Goal: Task Accomplishment & Management: Complete application form

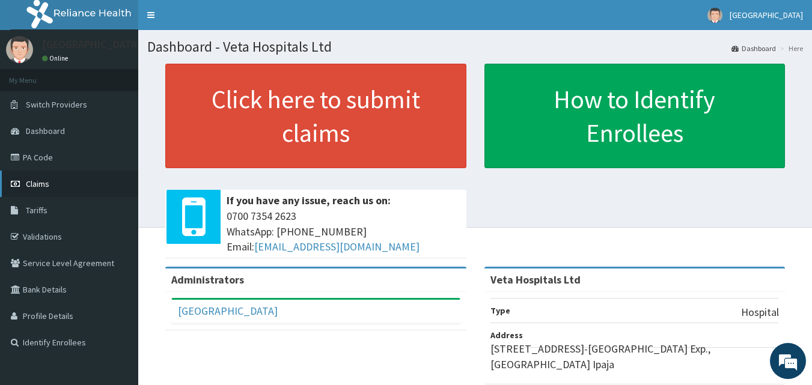
click at [52, 186] on link "Claims" at bounding box center [69, 184] width 138 height 26
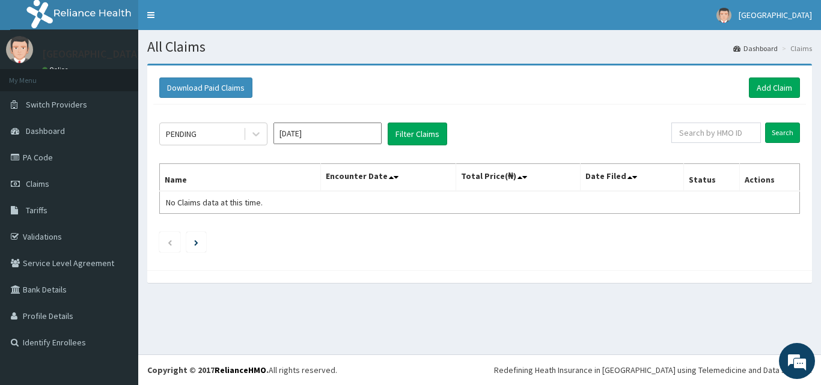
click at [156, 142] on div "PENDING Sep 2025 Filter Claims Search Name Encounter Date Total Price(₦) Date F…" at bounding box center [479, 185] width 653 height 160
drag, startPoint x: 156, startPoint y: 142, endPoint x: 165, endPoint y: 138, distance: 10.8
click at [159, 141] on div "PENDING Sep 2025 Filter Claims Search Name Encounter Date Total Price(₦) Date F…" at bounding box center [479, 185] width 653 height 160
click at [775, 87] on link "Add Claim" at bounding box center [774, 88] width 51 height 20
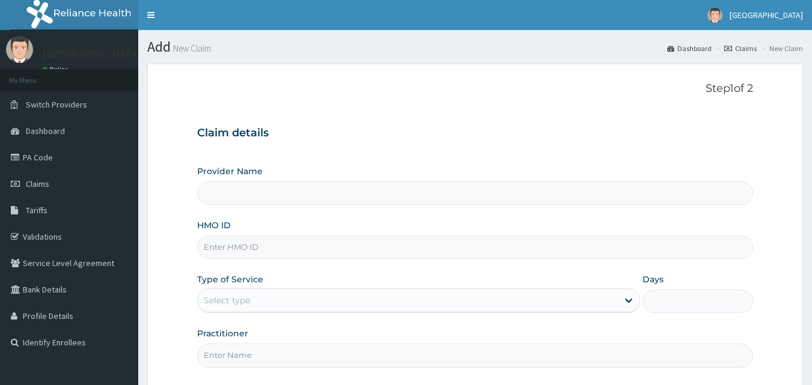
click at [308, 240] on input "HMO ID" at bounding box center [475, 247] width 557 height 23
type input "MLI/100"
type input "Veta Hospitals Ltd"
type input "MLI/10055/A"
click at [281, 302] on div "Select type" at bounding box center [408, 300] width 420 height 19
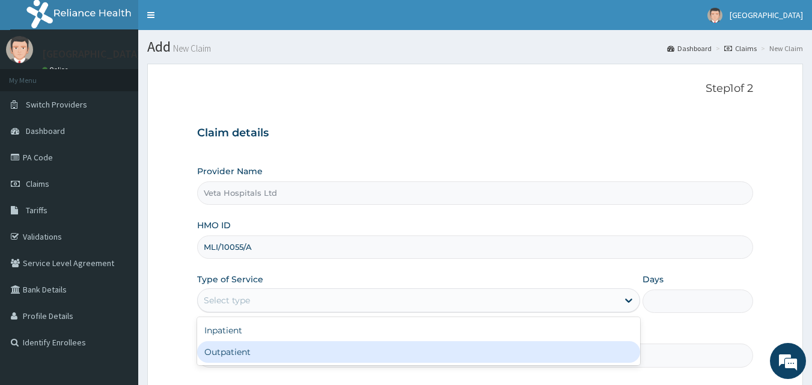
click at [266, 349] on div "Outpatient" at bounding box center [418, 352] width 443 height 22
type input "1"
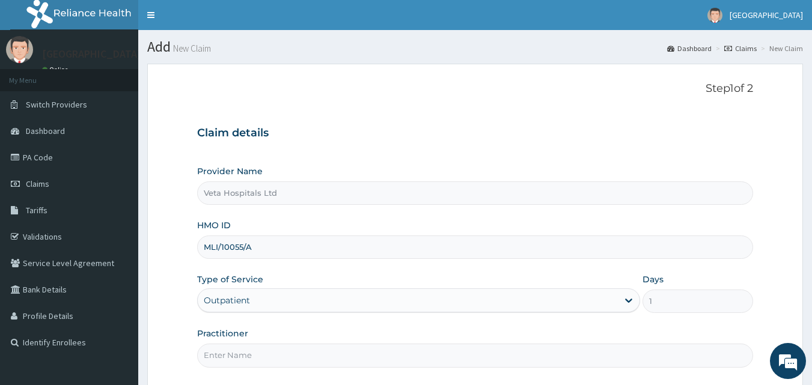
click at [266, 353] on input "Practitioner" at bounding box center [475, 355] width 557 height 23
type input "DR SAMUEL"
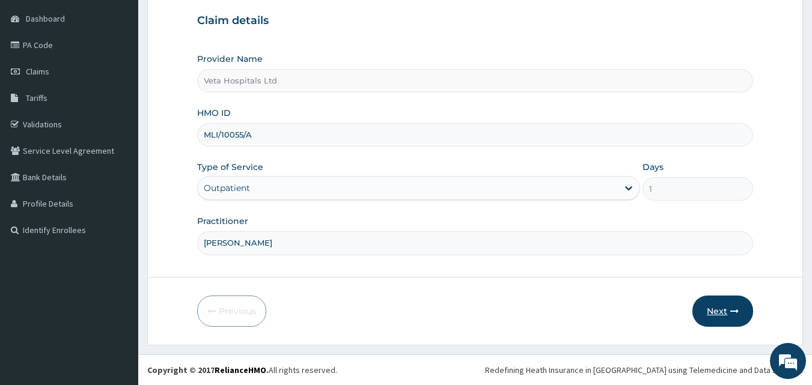
click at [713, 313] on button "Next" at bounding box center [722, 311] width 61 height 31
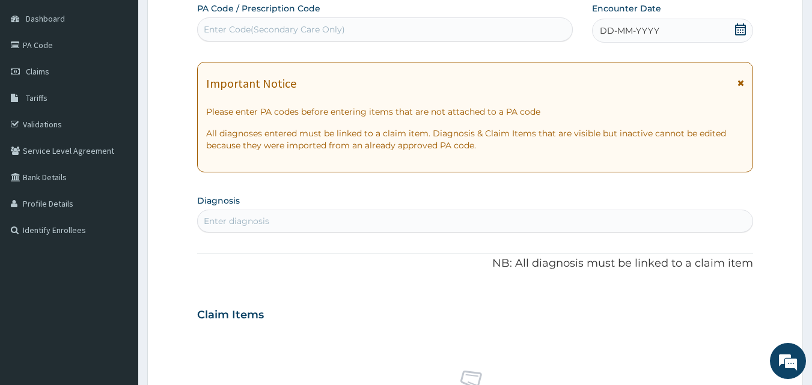
click at [620, 23] on div "DD-MM-YYYY" at bounding box center [672, 31] width 161 height 24
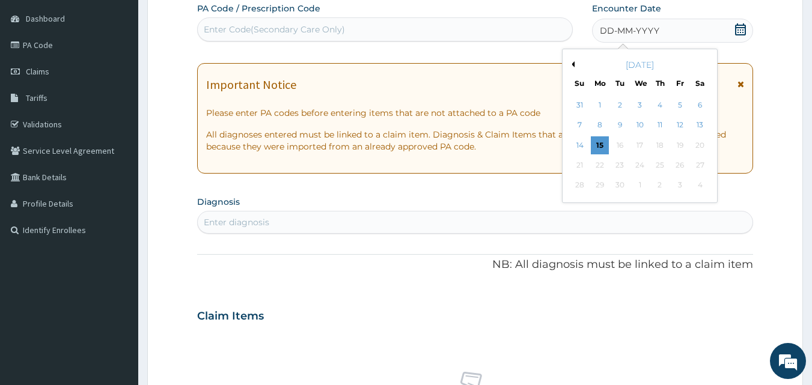
click at [574, 64] on button "Previous Month" at bounding box center [572, 64] width 6 height 6
click at [581, 144] on div "10" at bounding box center [580, 145] width 18 height 18
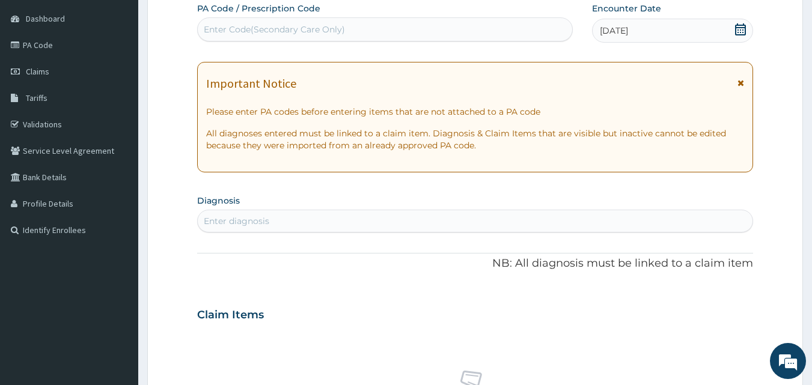
click at [433, 225] on div "Enter diagnosis" at bounding box center [475, 221] width 555 height 19
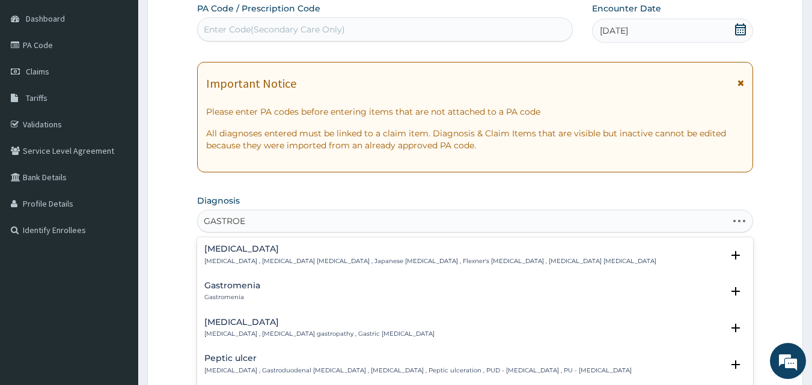
type input "GASTROEN"
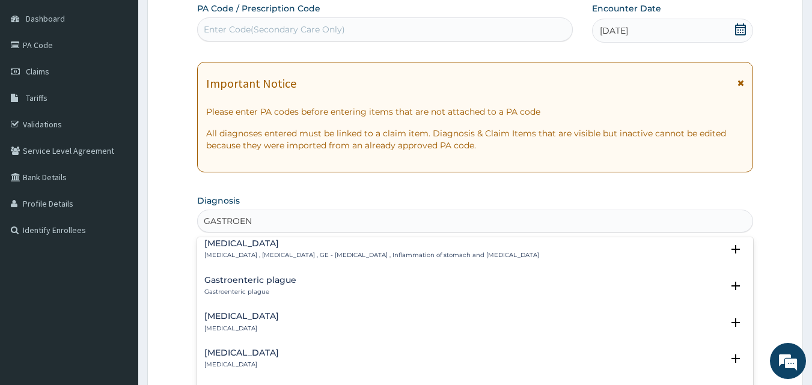
scroll to position [49, 0]
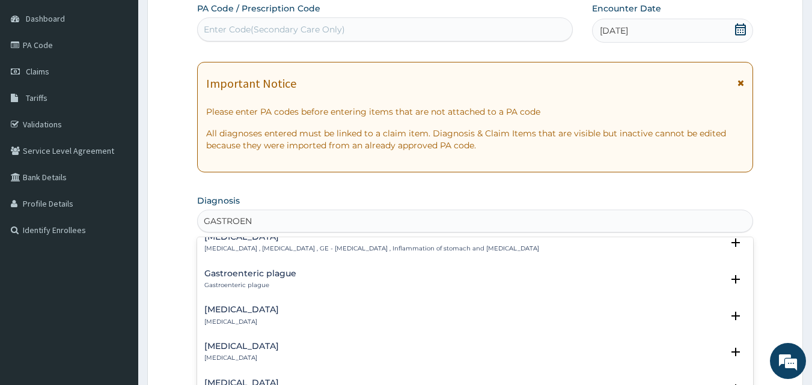
click at [240, 311] on h4 "Acute gastroenteritis" at bounding box center [241, 309] width 75 height 9
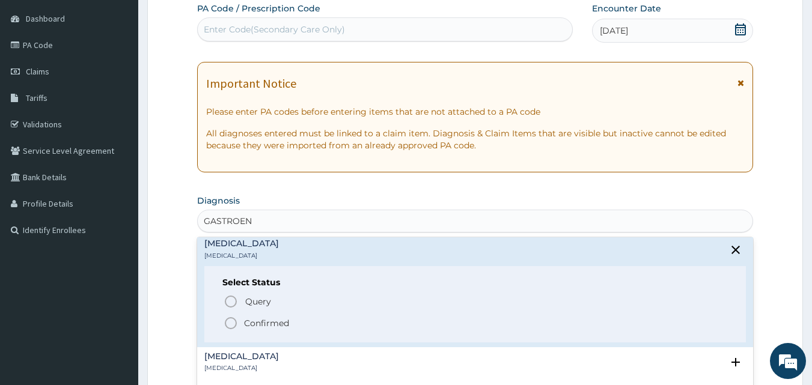
scroll to position [122, 0]
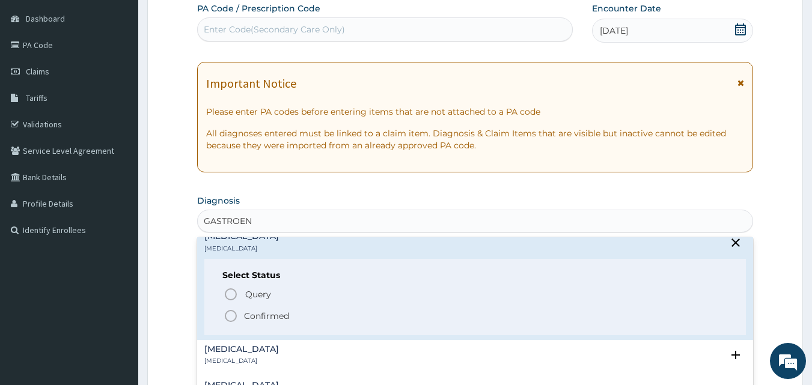
click at [226, 317] on icon "status option filled" at bounding box center [231, 316] width 14 height 14
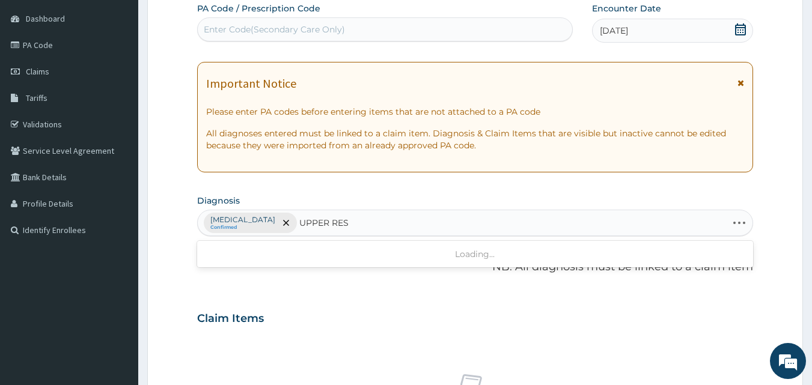
type input "UPPER RESP"
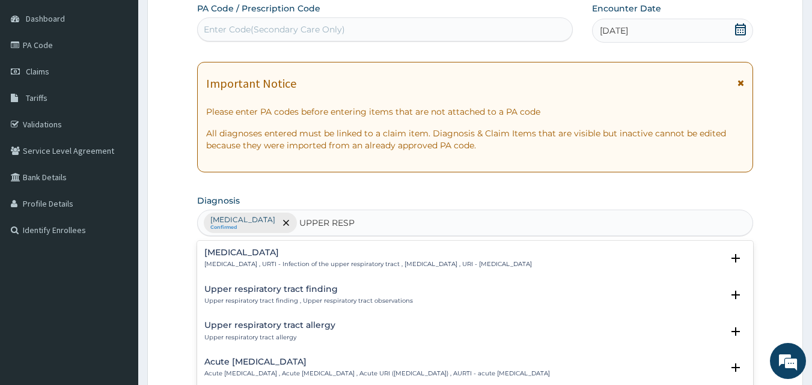
click at [280, 257] on h4 "Upper respiratory infection" at bounding box center [368, 252] width 328 height 9
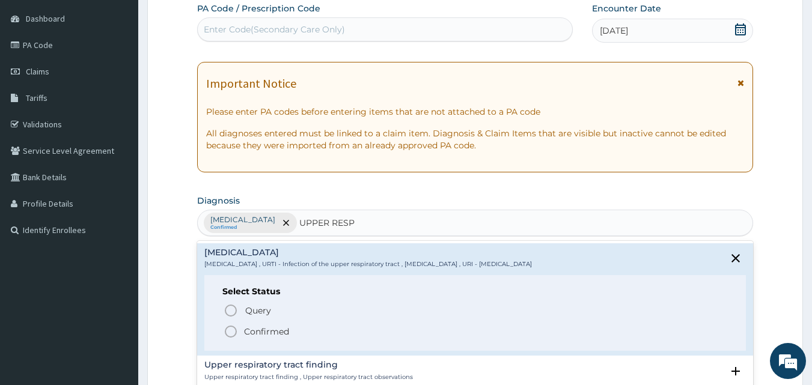
click at [231, 331] on icon "status option filled" at bounding box center [231, 332] width 14 height 14
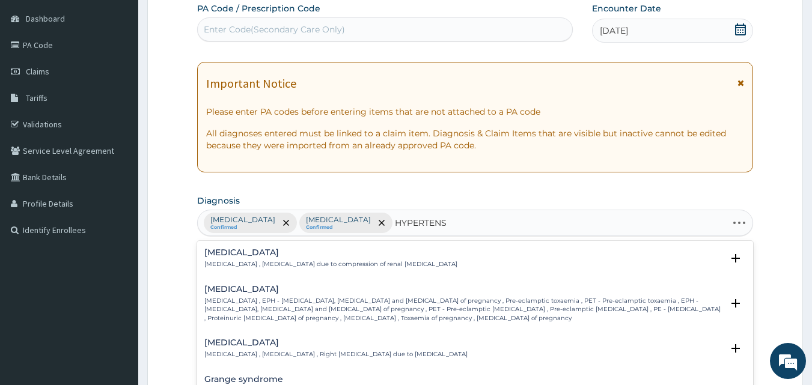
type input "HYPERTENSI"
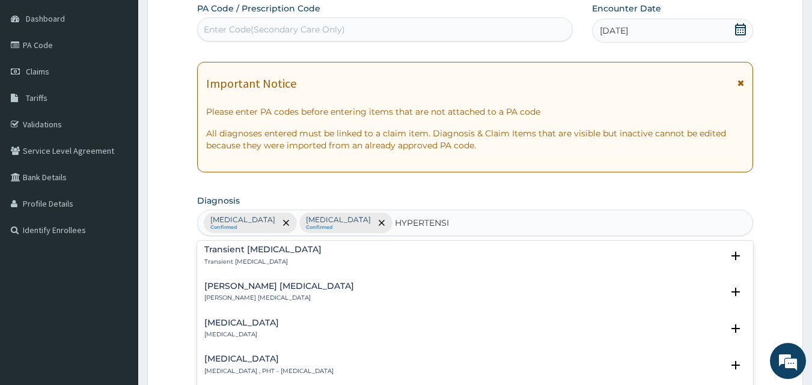
scroll to position [945, 0]
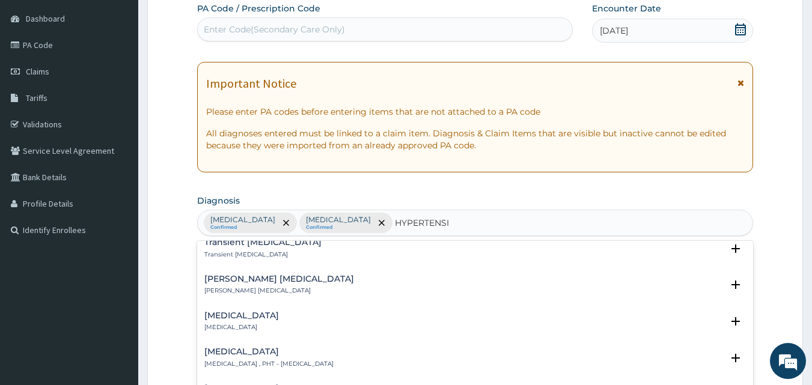
click at [234, 311] on h4 "Hypertensive emergency" at bounding box center [241, 315] width 75 height 9
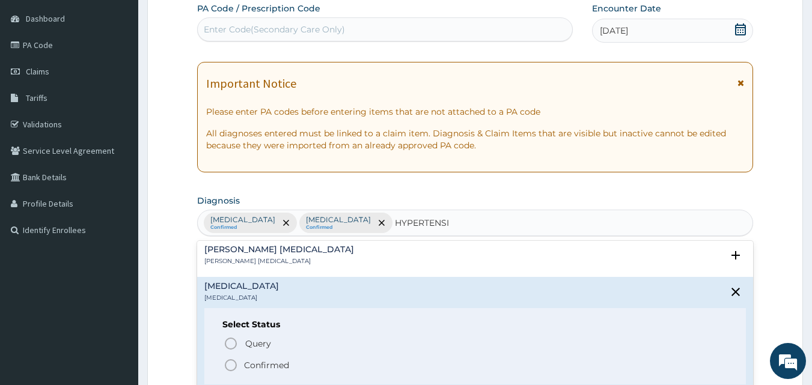
scroll to position [997, 0]
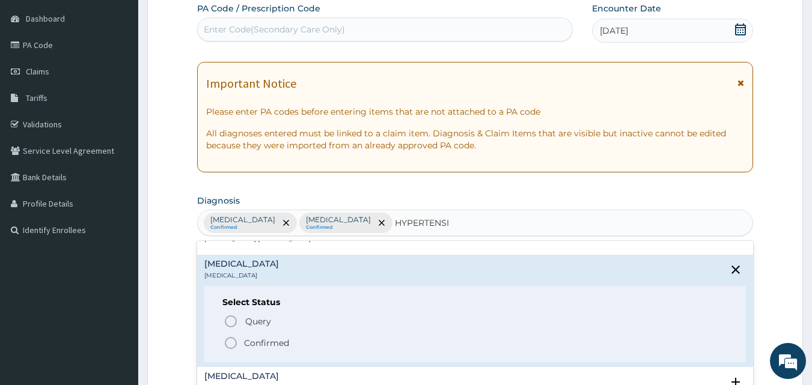
click at [227, 336] on icon "status option filled" at bounding box center [231, 343] width 14 height 14
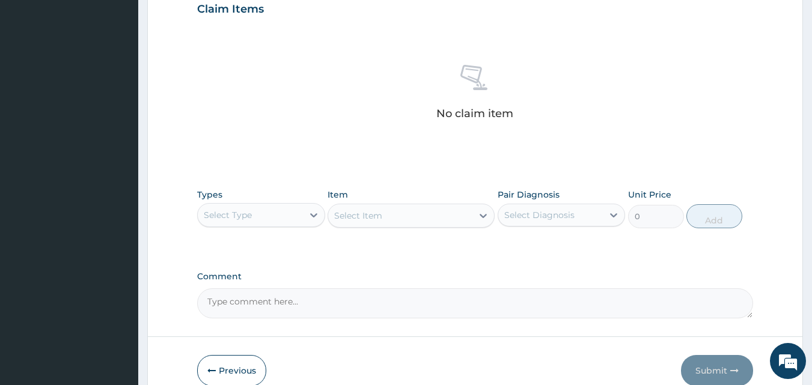
scroll to position [423, 0]
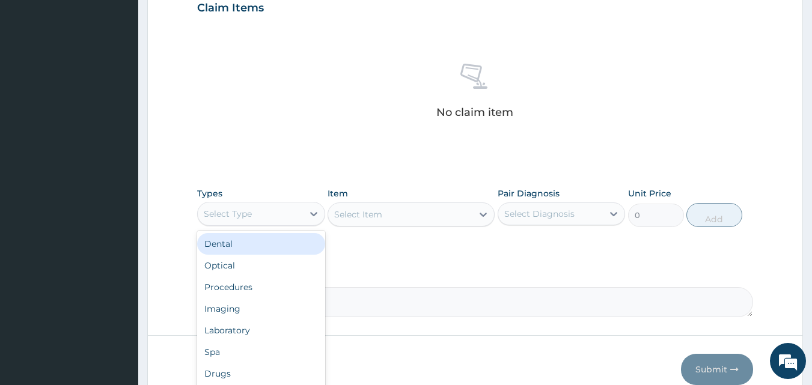
click at [208, 213] on div "Select Type" at bounding box center [228, 214] width 48 height 12
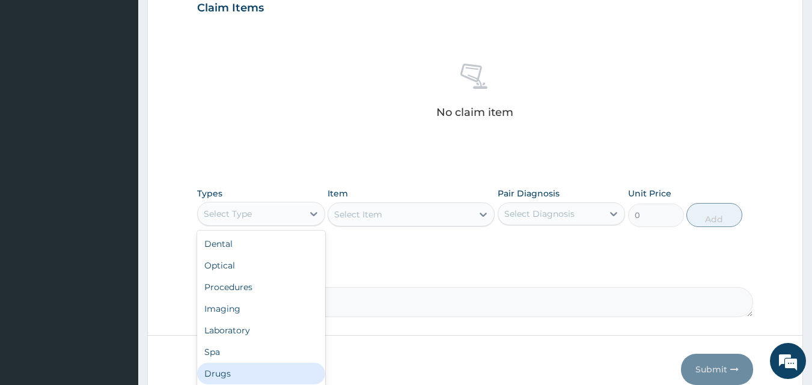
click at [256, 368] on div "Drugs" at bounding box center [261, 374] width 128 height 22
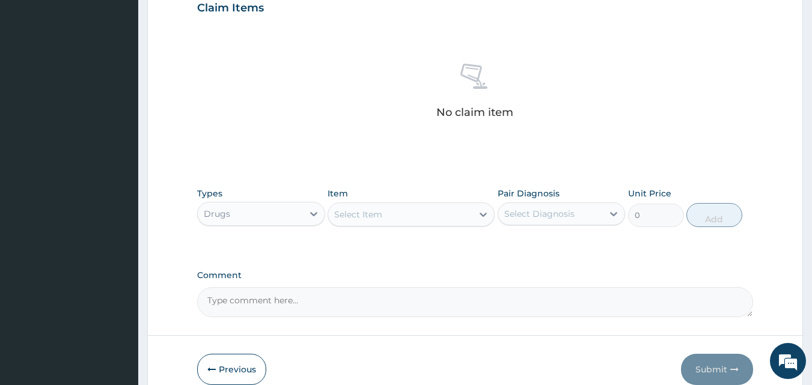
click at [353, 219] on div "Select Item" at bounding box center [358, 215] width 48 height 12
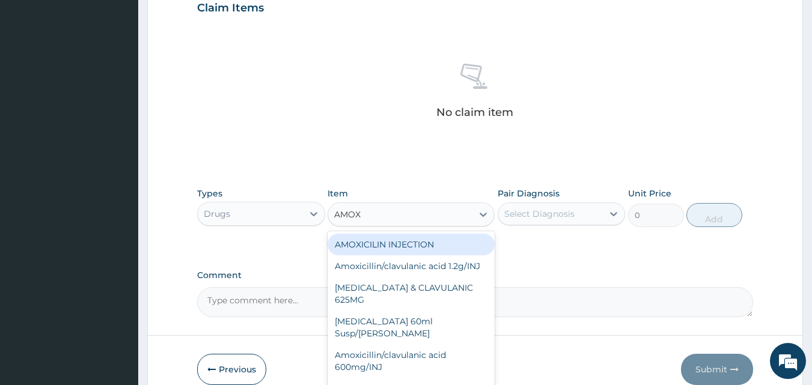
type input "AMOXI"
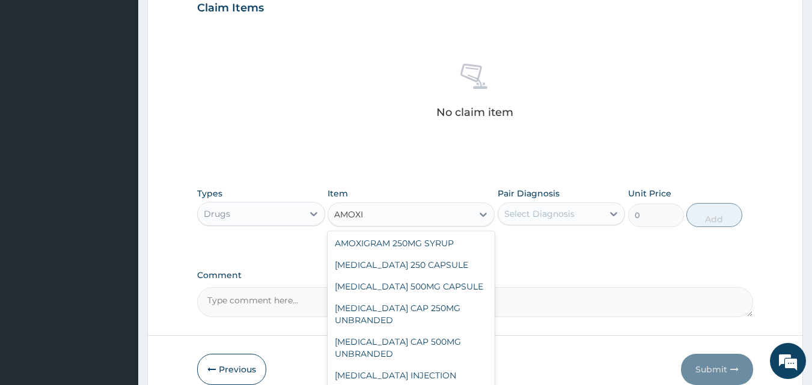
scroll to position [172, 0]
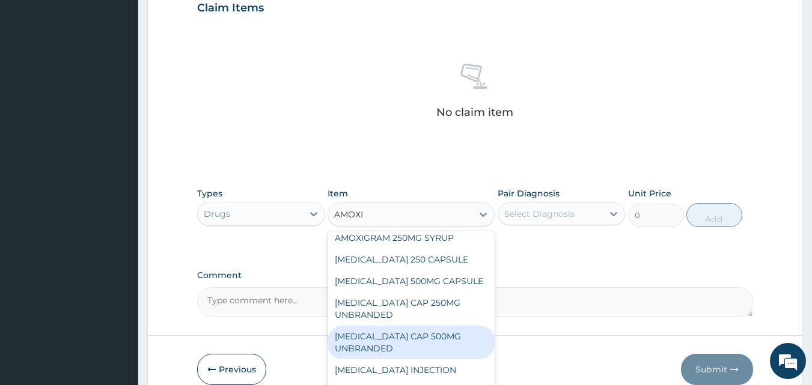
click at [431, 335] on div "AMOXIL CAP 500MG UNBRANDED" at bounding box center [411, 343] width 167 height 34
type input "190"
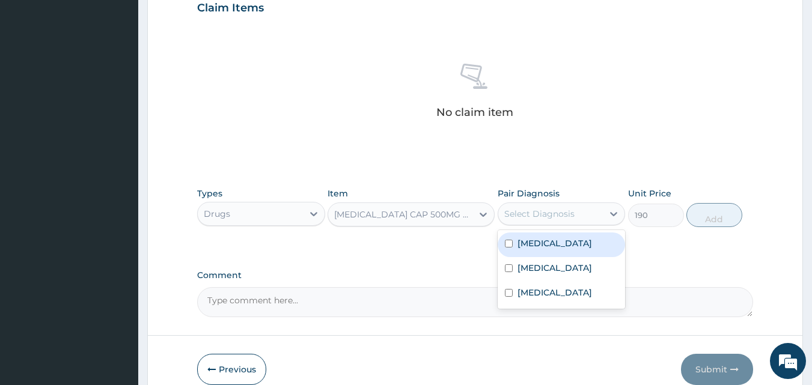
click at [536, 216] on div "Select Diagnosis" at bounding box center [539, 214] width 70 height 12
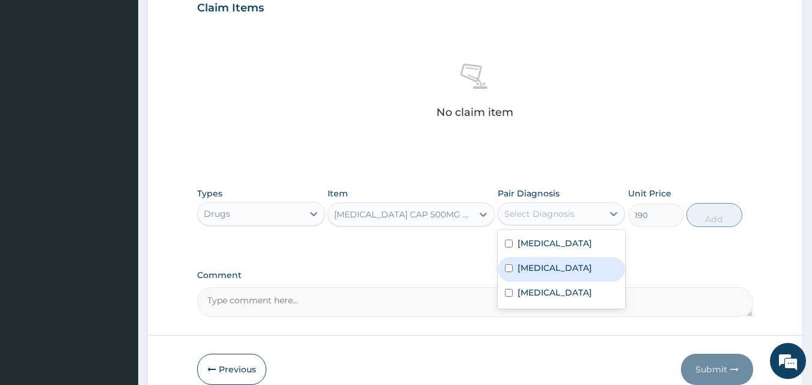
click at [525, 273] on label "Upper respiratory infection" at bounding box center [554, 268] width 75 height 12
checkbox input "true"
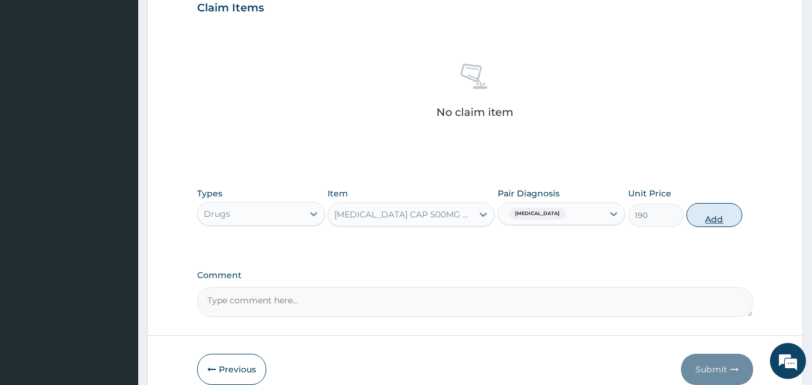
click at [707, 205] on button "Add" at bounding box center [714, 215] width 56 height 24
type input "0"
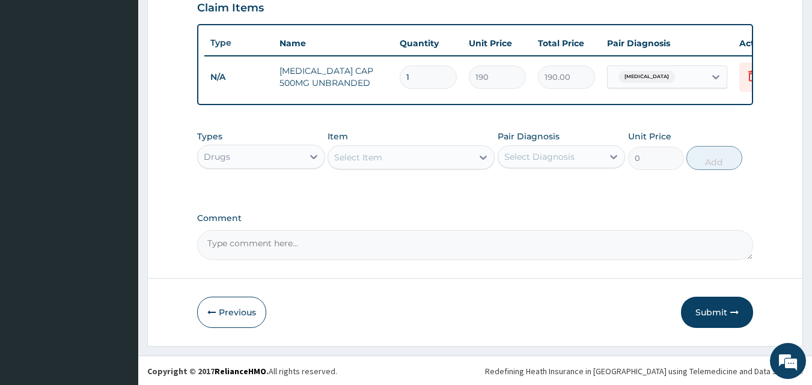
type input "0.00"
type input "9"
type input "1710.00"
type input "9"
click at [392, 167] on div "Select Item" at bounding box center [400, 157] width 144 height 19
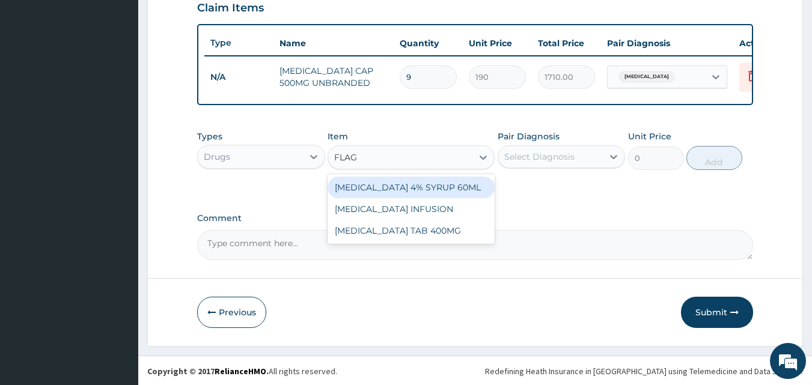
type input "FLAGY"
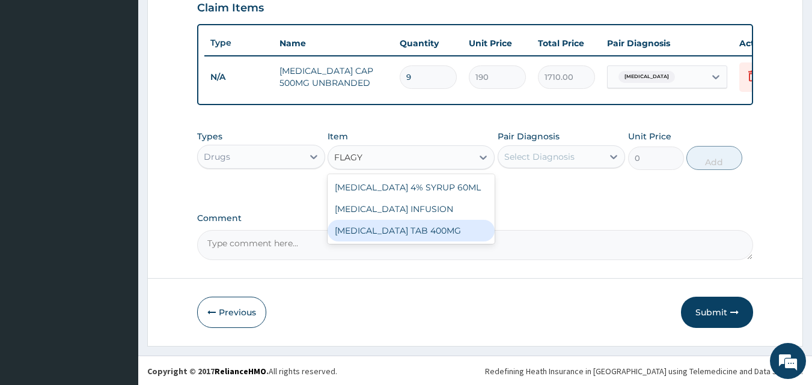
click at [418, 242] on div "FLAGYL TAB 400MG" at bounding box center [411, 231] width 167 height 22
type input "93.7"
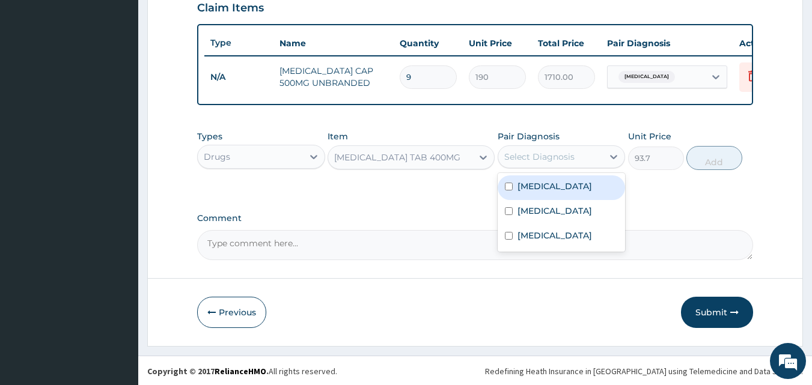
click at [534, 163] on div "Select Diagnosis" at bounding box center [539, 157] width 70 height 12
click at [531, 192] on label "Acute gastroenteritis" at bounding box center [554, 186] width 75 height 12
checkbox input "true"
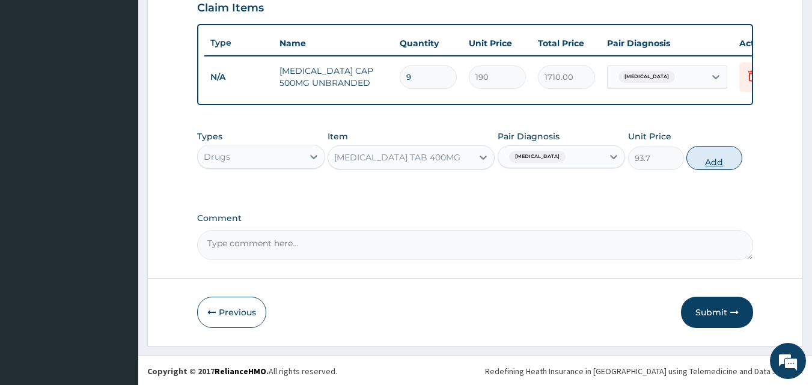
click at [689, 167] on button "Add" at bounding box center [714, 158] width 56 height 24
type input "0"
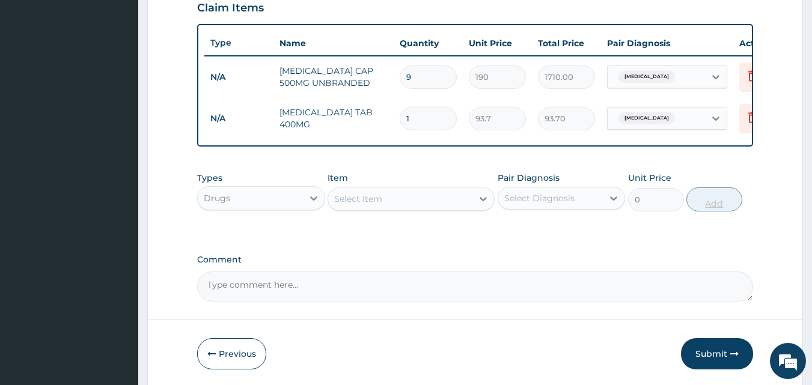
type input "0.00"
type input "9"
type input "843.30"
type input "9"
click at [432, 207] on div "Select Item" at bounding box center [400, 198] width 144 height 19
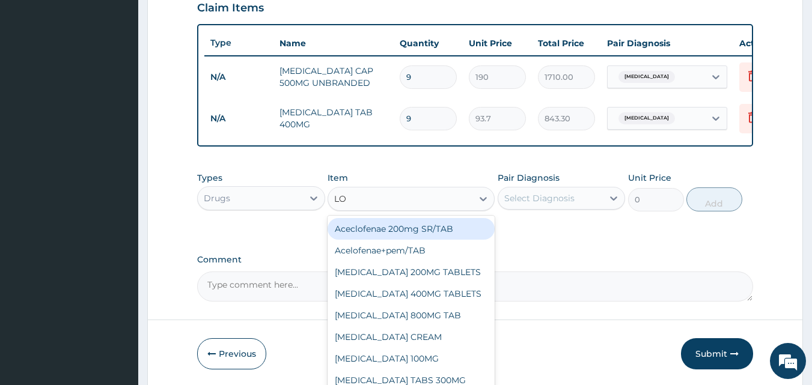
type input "LOP"
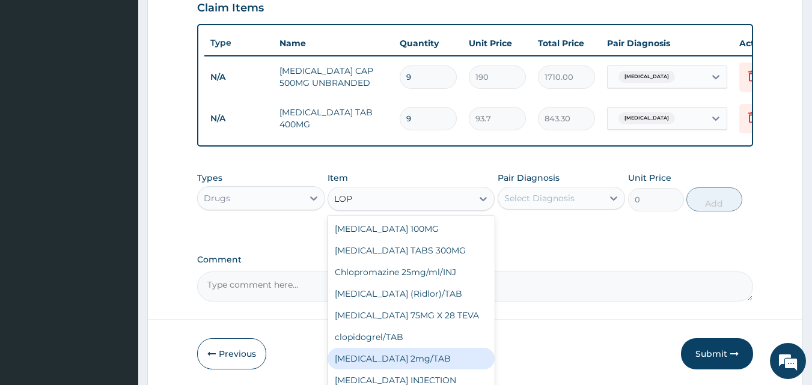
click at [404, 370] on div "LOPERAMIDE 2mg/TAB" at bounding box center [411, 359] width 167 height 22
type input "93.7"
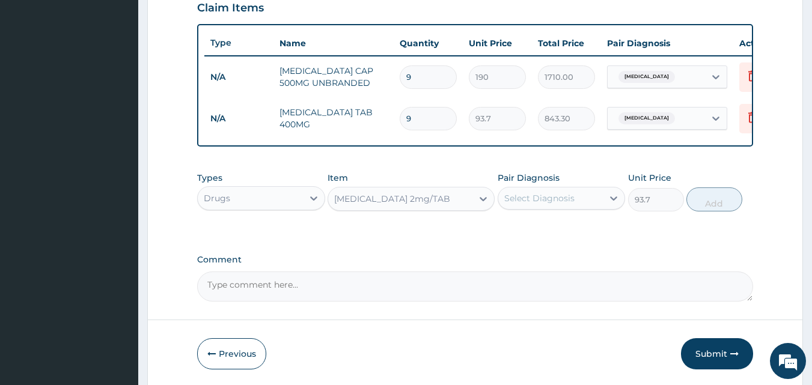
click at [540, 208] on div "Select Diagnosis" at bounding box center [550, 198] width 105 height 19
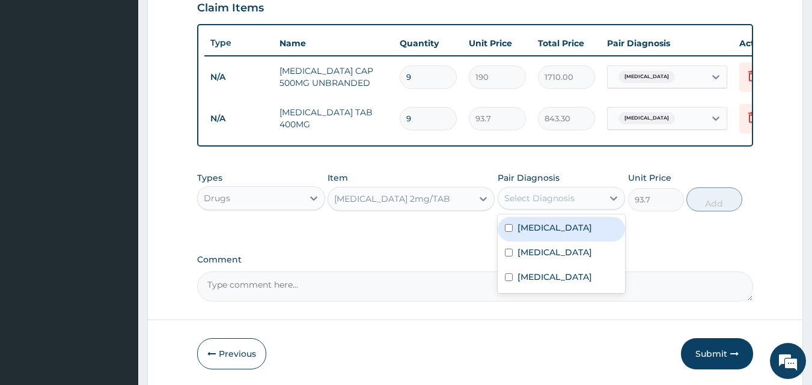
click at [529, 234] on label "Acute gastroenteritis" at bounding box center [554, 228] width 75 height 12
checkbox input "true"
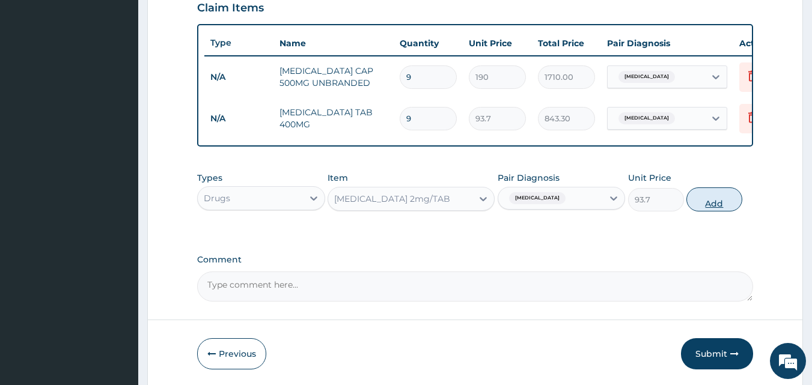
click at [707, 212] on button "Add" at bounding box center [714, 200] width 56 height 24
type input "0"
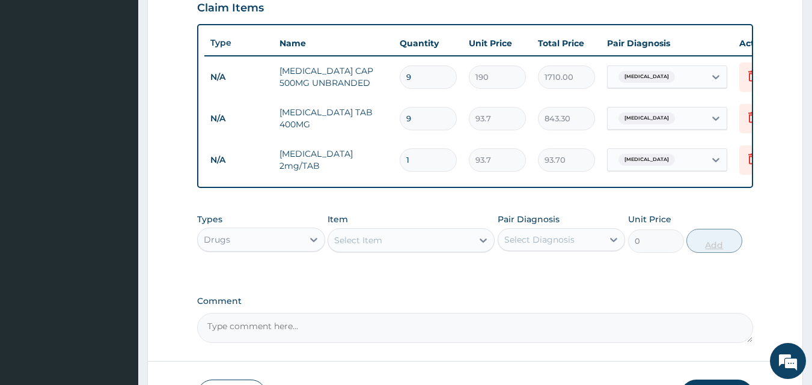
type input "0.00"
type input "5"
type input "468.50"
type input "5"
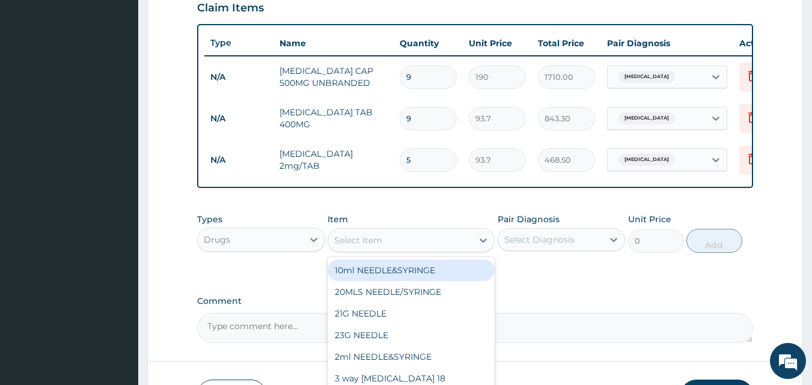
click at [430, 250] on div "Select Item" at bounding box center [400, 240] width 144 height 19
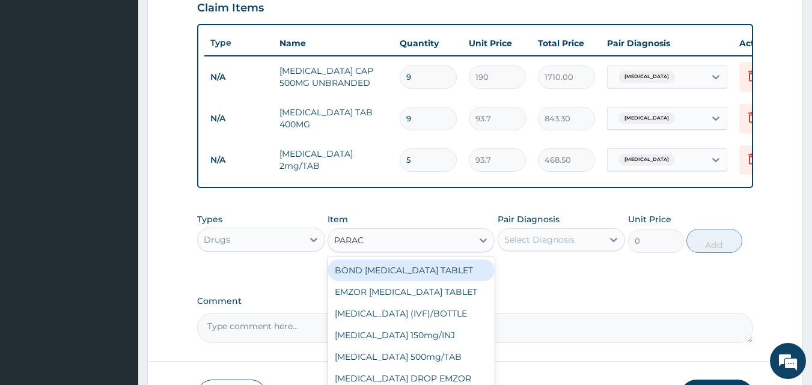
type input "PARACE"
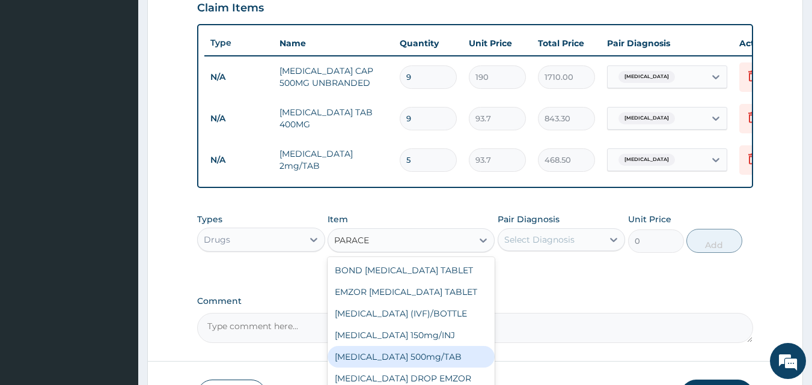
click at [442, 368] on div "PARACETAMOL 500mg/TAB" at bounding box center [411, 357] width 167 height 22
type input "18.5"
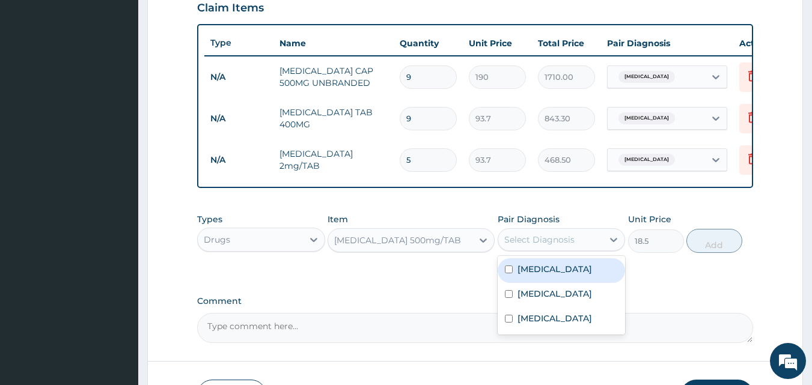
click at [517, 246] on div "Select Diagnosis" at bounding box center [539, 240] width 70 height 12
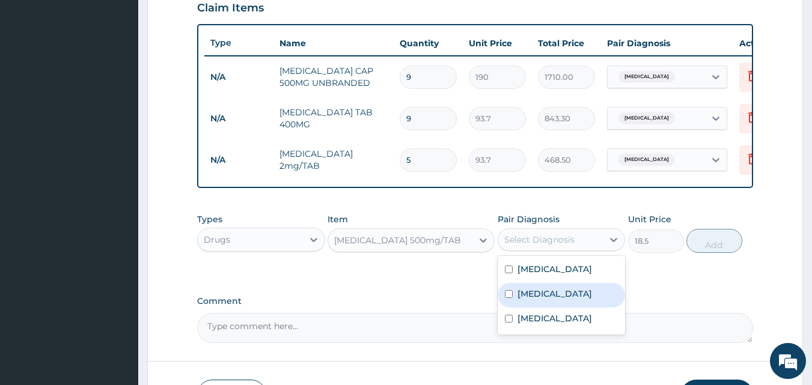
click at [523, 300] on label "Upper respiratory infection" at bounding box center [554, 294] width 75 height 12
checkbox input "true"
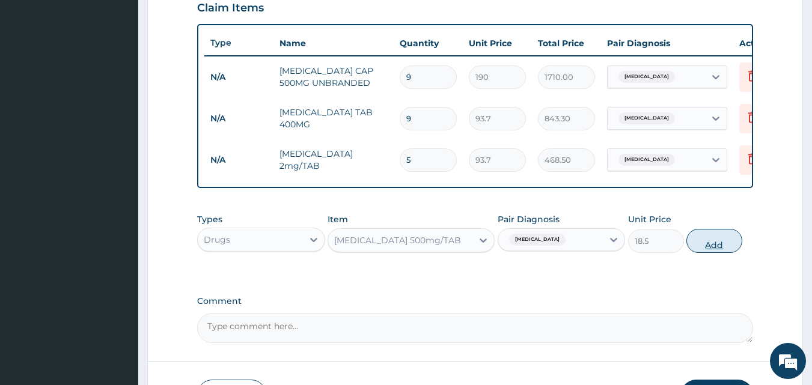
click at [727, 241] on button "Add" at bounding box center [714, 241] width 56 height 24
type input "0"
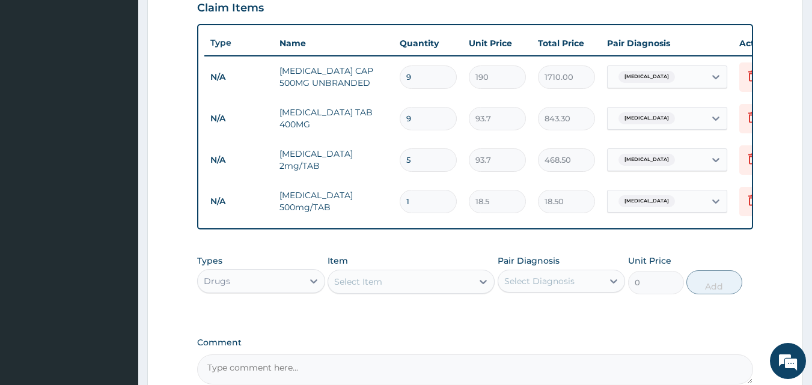
type input "12"
type input "222.00"
type input "12"
click at [427, 291] on div "Select Item" at bounding box center [400, 281] width 144 height 19
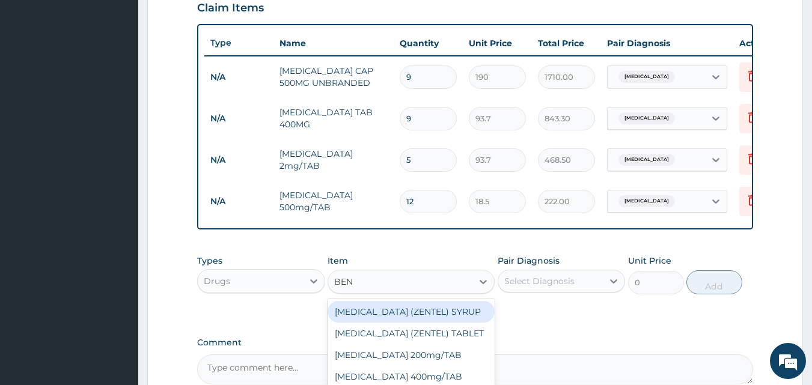
type input "BENY"
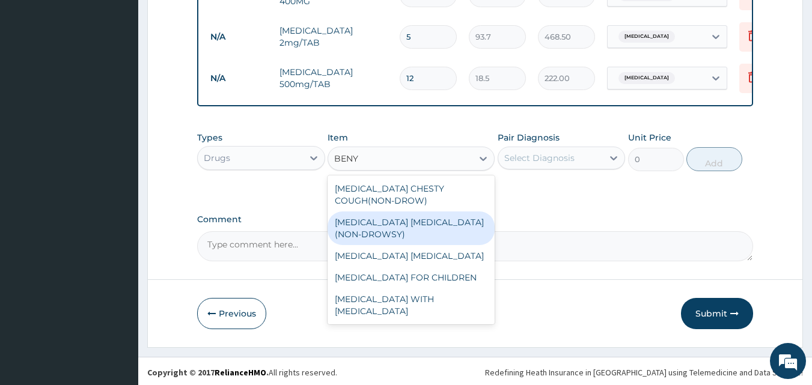
scroll to position [556, 0]
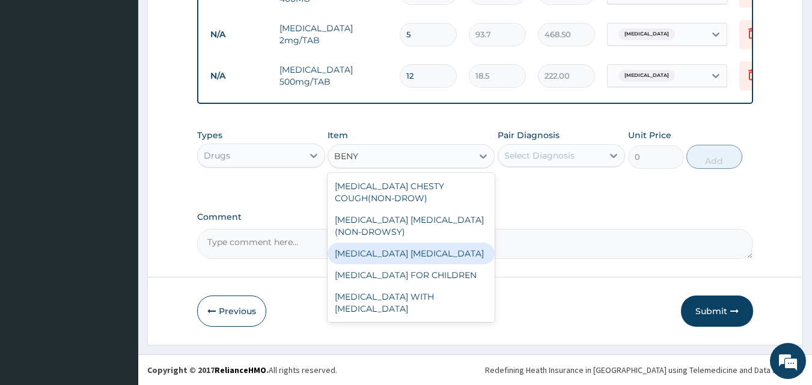
click at [429, 249] on div "BENYLIN EXPECTORANT" at bounding box center [411, 254] width 167 height 22
type input "900"
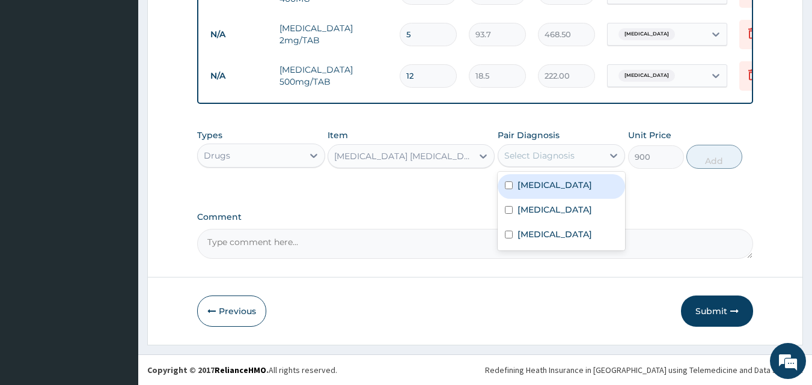
click at [552, 148] on div "Select Diagnosis" at bounding box center [550, 155] width 105 height 19
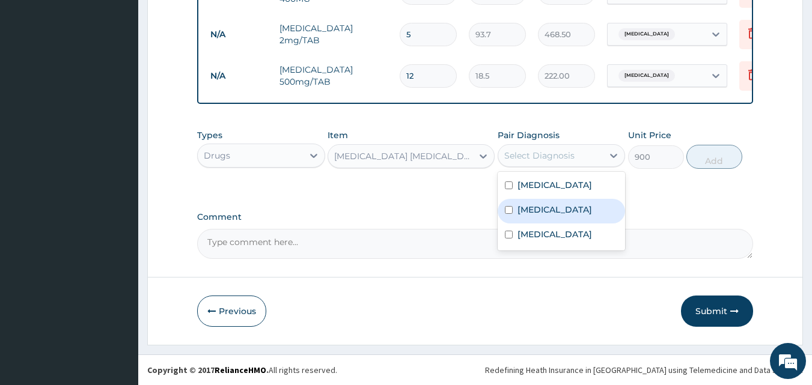
click at [531, 211] on label "Upper respiratory infection" at bounding box center [554, 210] width 75 height 12
checkbox input "true"
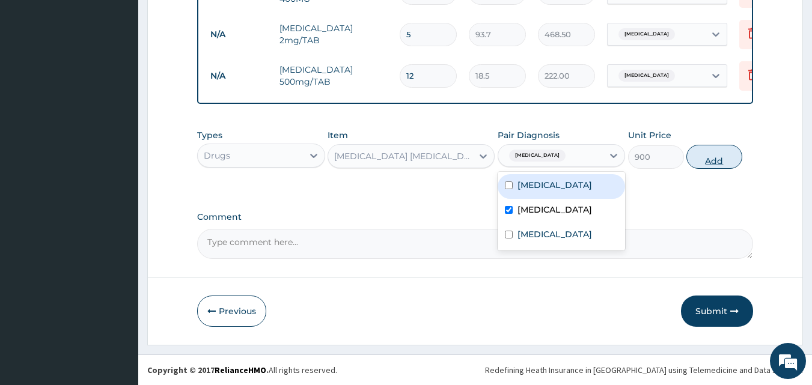
click at [707, 148] on button "Add" at bounding box center [714, 157] width 56 height 24
type input "0"
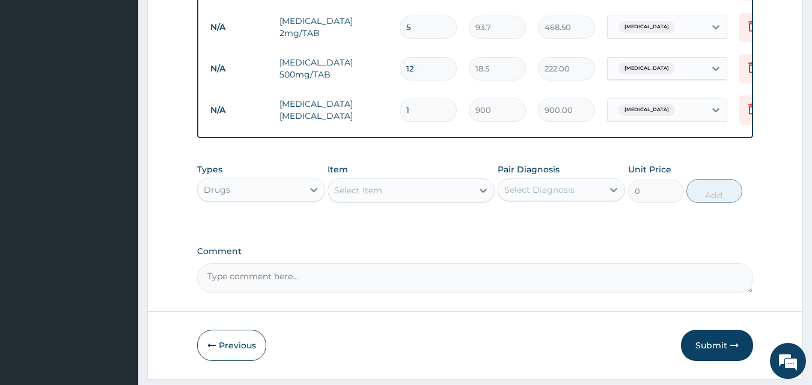
click at [379, 197] on div "Select Item" at bounding box center [358, 191] width 48 height 12
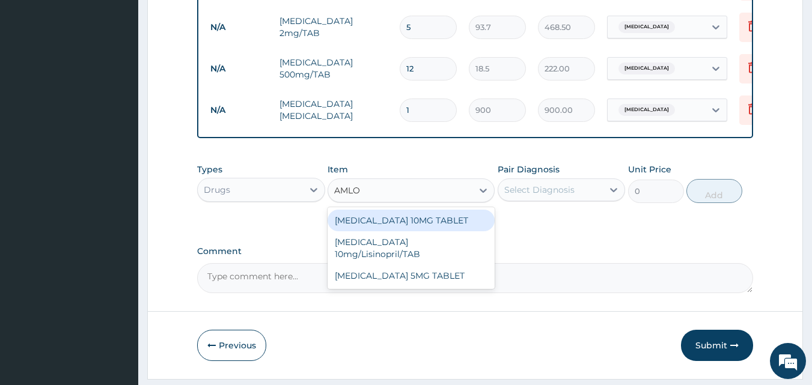
type input "AMLOD"
click at [423, 231] on div "AMLODIPINE 10MG TABLET" at bounding box center [411, 221] width 167 height 22
type input "42"
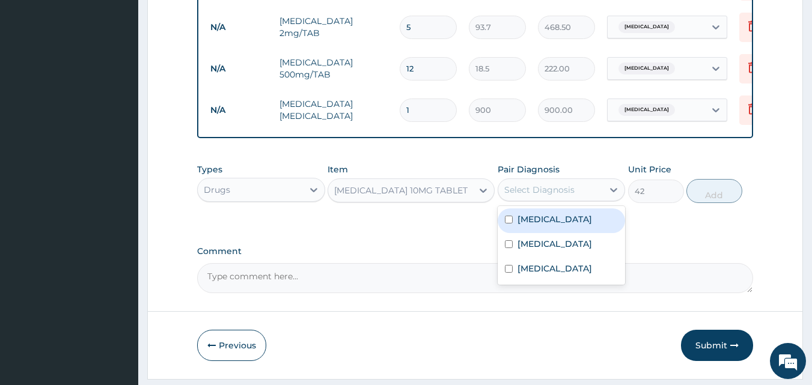
click at [547, 200] on div "Select Diagnosis" at bounding box center [550, 189] width 105 height 19
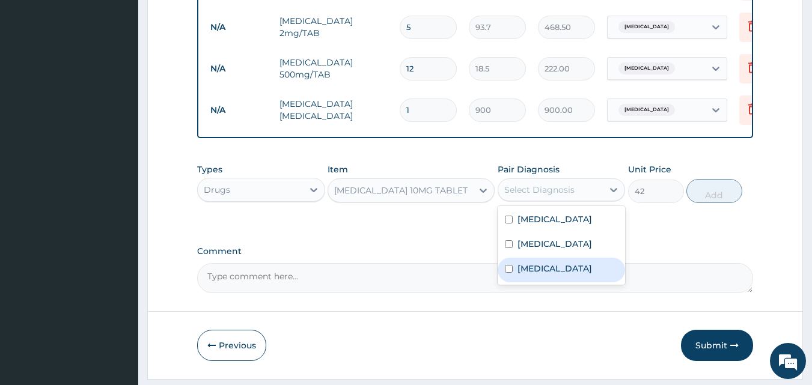
click at [523, 275] on label "Hypertensive emergency" at bounding box center [554, 269] width 75 height 12
checkbox input "true"
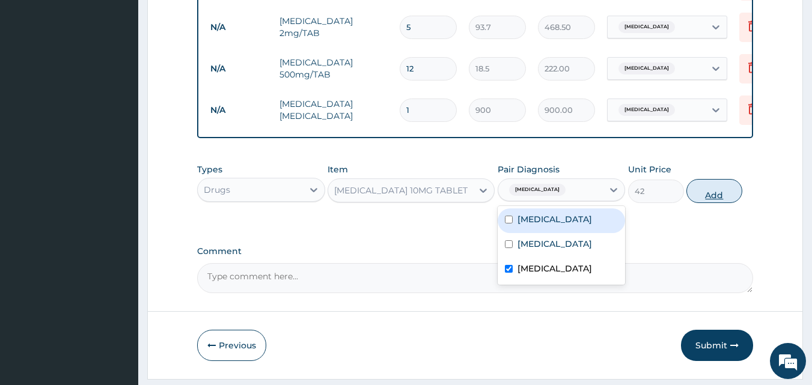
click at [725, 203] on button "Add" at bounding box center [714, 191] width 56 height 24
type input "0"
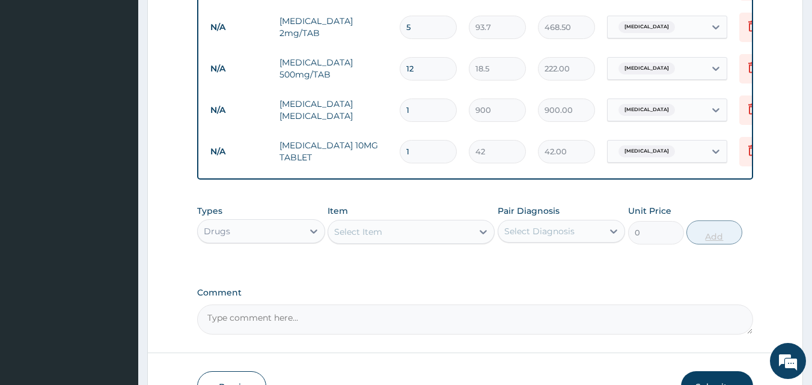
type input "0.00"
type input "2"
type input "84.00"
type input "28"
type input "1176.00"
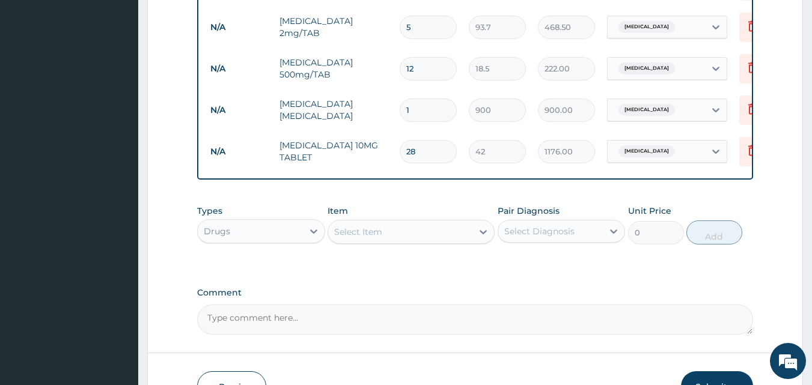
type input "28"
click at [420, 242] on div "Select Item" at bounding box center [400, 231] width 144 height 19
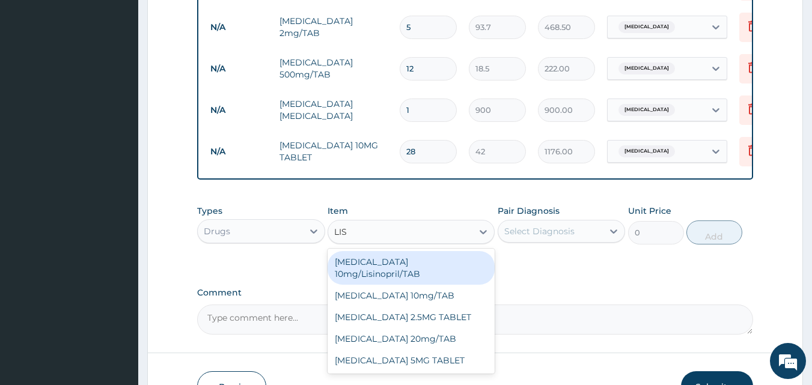
type input "LISI"
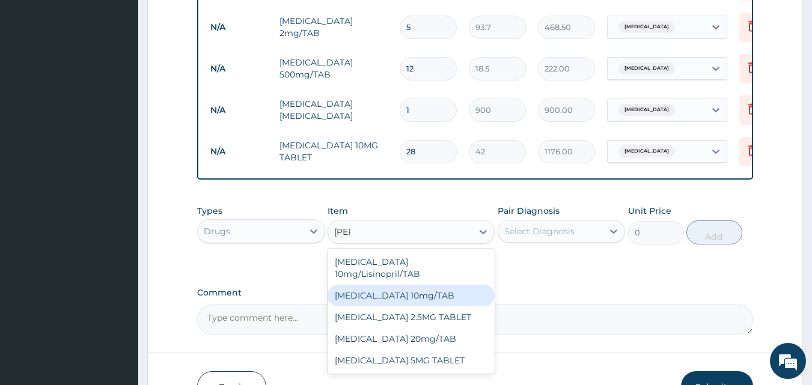
click at [421, 296] on div "LISINOPRIL 10mg/TAB" at bounding box center [411, 296] width 167 height 22
type input "131.2"
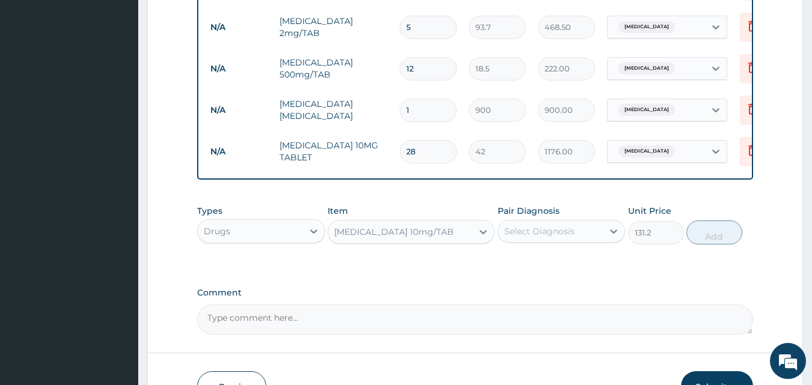
click at [553, 237] on div "Select Diagnosis" at bounding box center [539, 231] width 70 height 12
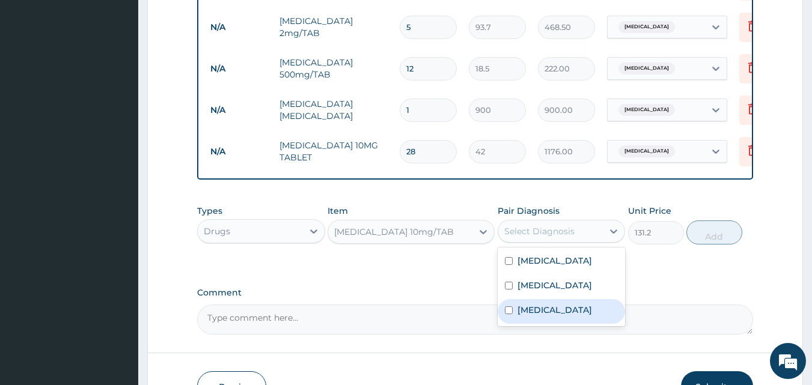
click at [531, 316] on label "Hypertensive emergency" at bounding box center [554, 310] width 75 height 12
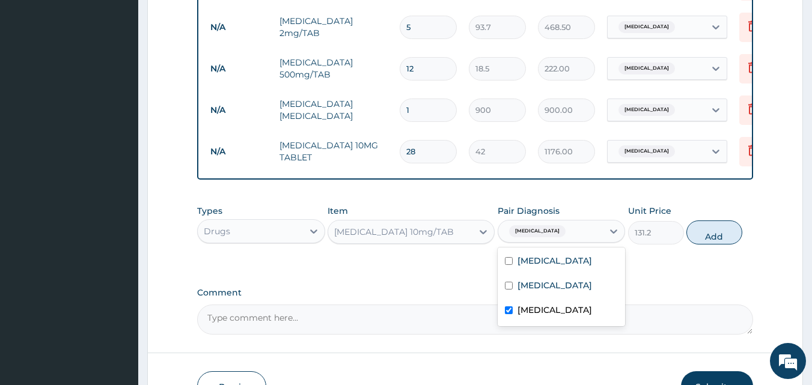
checkbox input "true"
click at [693, 235] on button "Add" at bounding box center [714, 233] width 56 height 24
type input "0"
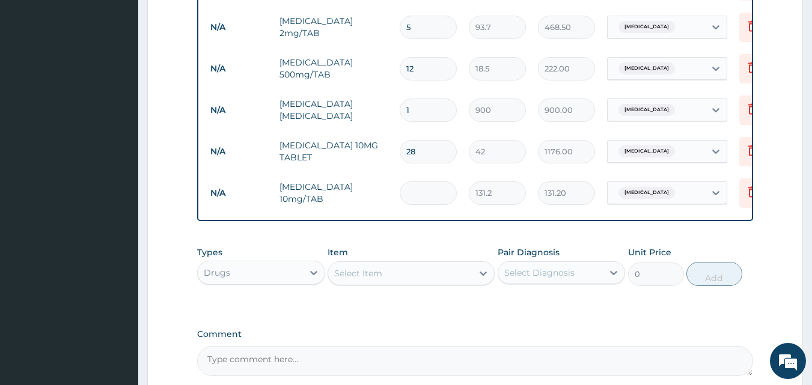
type input "0.00"
type input "2"
type input "262.40"
type input "28"
type input "3673.60"
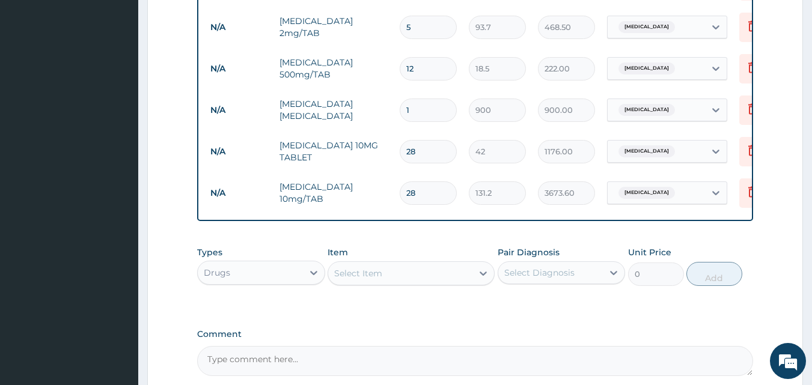
type input "28"
click at [250, 282] on div "Drugs" at bounding box center [250, 272] width 105 height 19
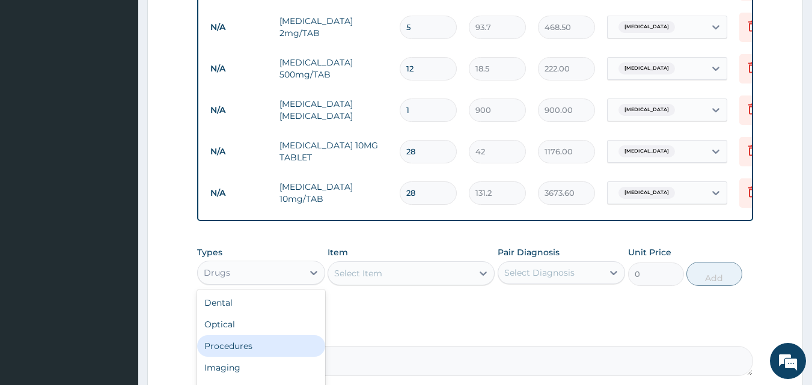
click at [256, 357] on div "Procedures" at bounding box center [261, 346] width 128 height 22
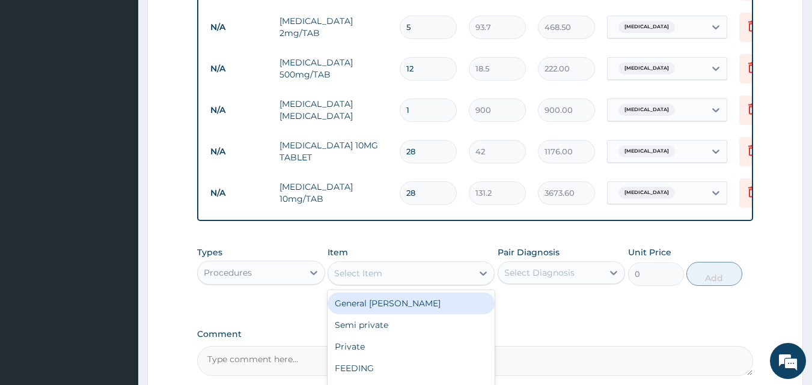
click at [396, 282] on div "Select Item" at bounding box center [400, 273] width 144 height 19
type input "GP"
click at [397, 310] on div "GP CONSULTATION" at bounding box center [411, 304] width 167 height 22
type input "2000"
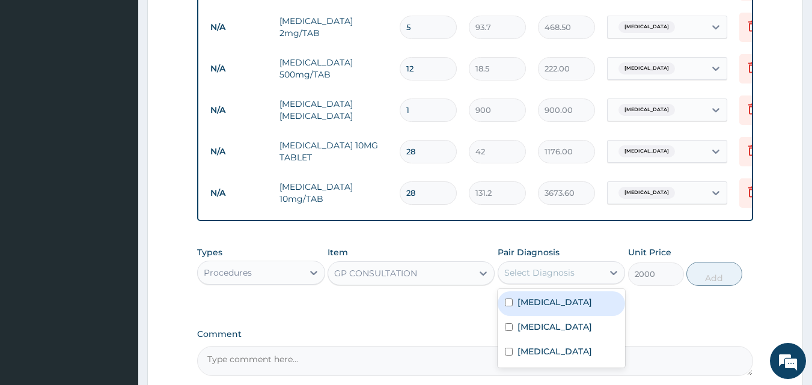
click at [541, 278] on div "Select Diagnosis" at bounding box center [539, 273] width 70 height 12
click at [533, 308] on label "Acute gastroenteritis" at bounding box center [554, 302] width 75 height 12
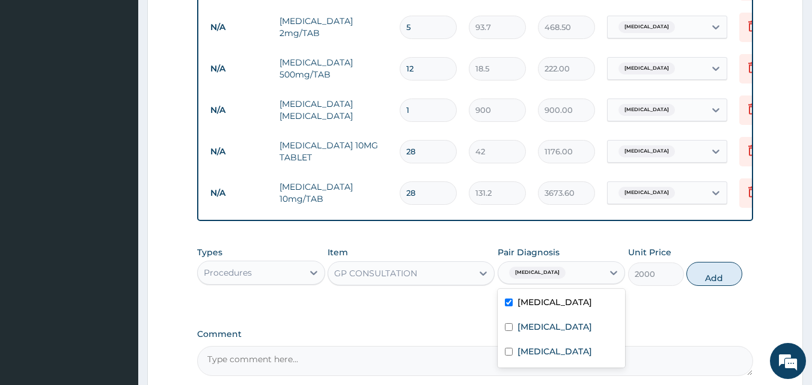
checkbox input "true"
click at [717, 283] on button "Add" at bounding box center [714, 274] width 56 height 24
type input "0"
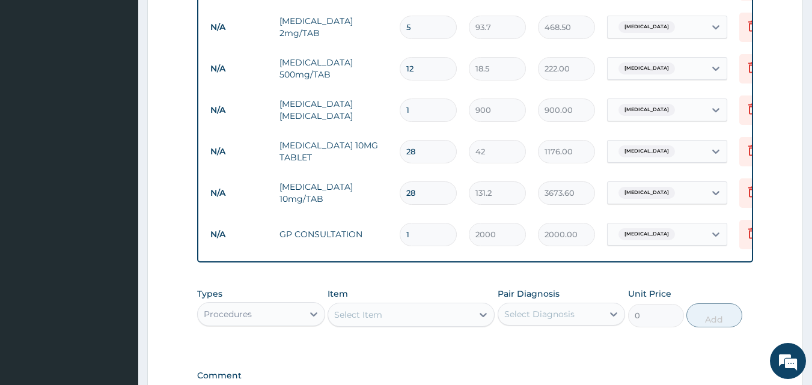
scroll to position [724, 0]
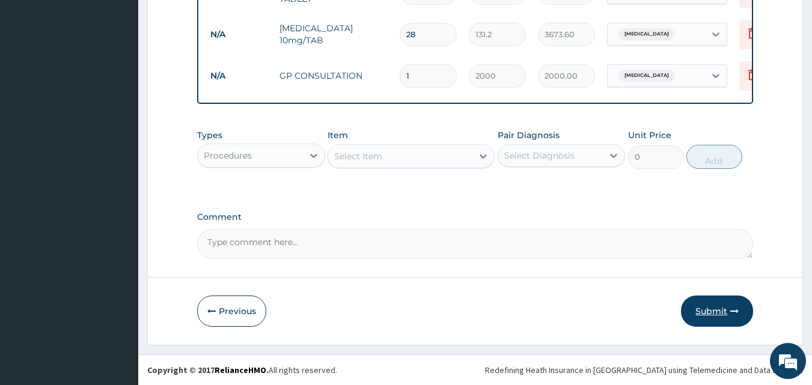
click at [723, 309] on button "Submit" at bounding box center [717, 311] width 72 height 31
